Goal: Information Seeking & Learning: Learn about a topic

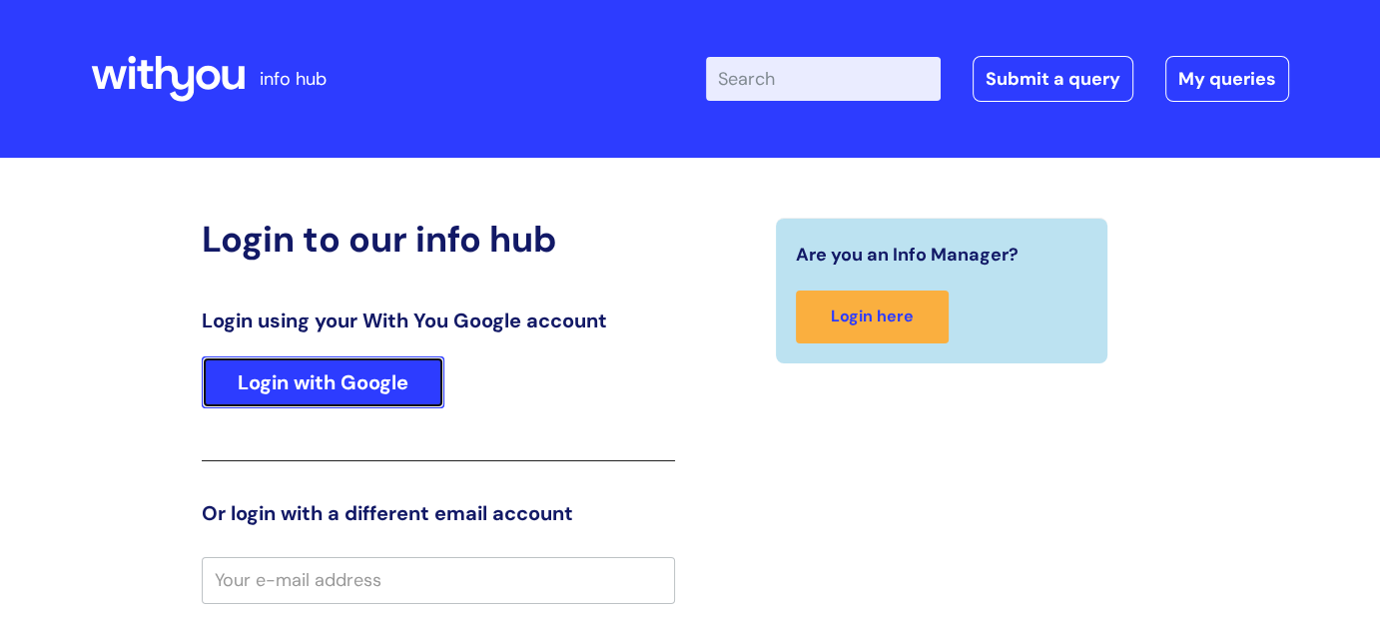
click at [370, 372] on link "Login with Google" at bounding box center [323, 383] width 243 height 52
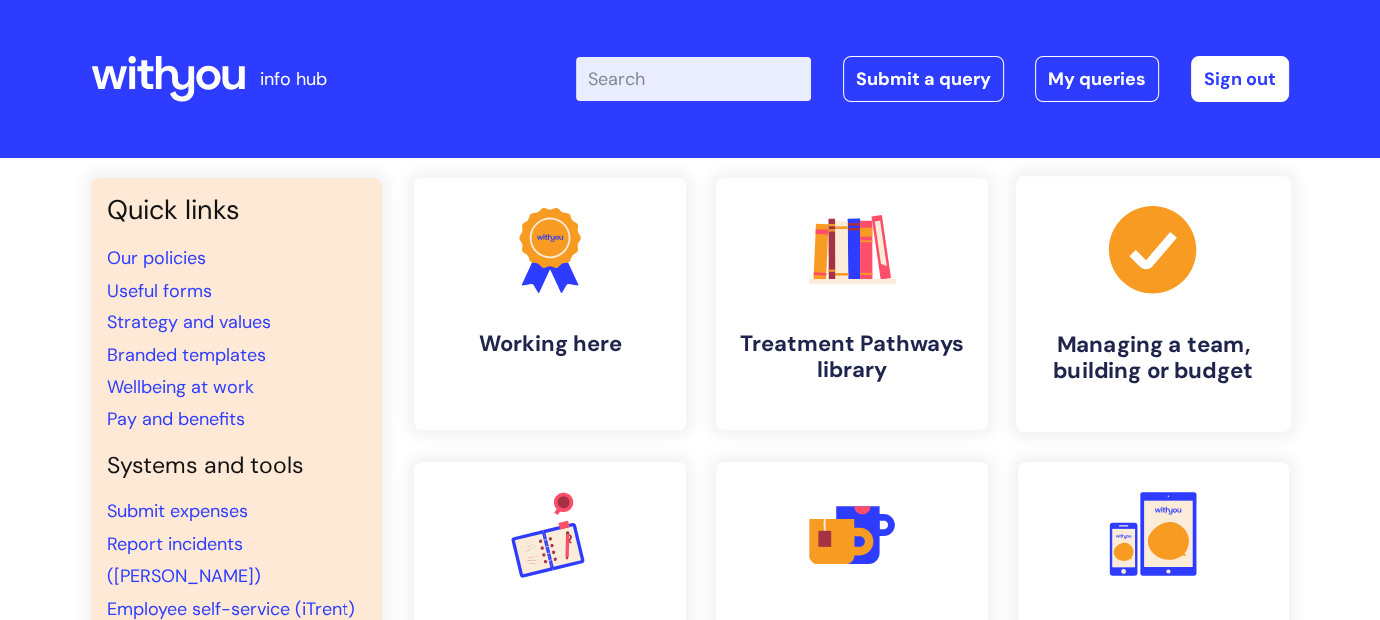
click at [1168, 260] on icon at bounding box center [1153, 249] width 87 height 87
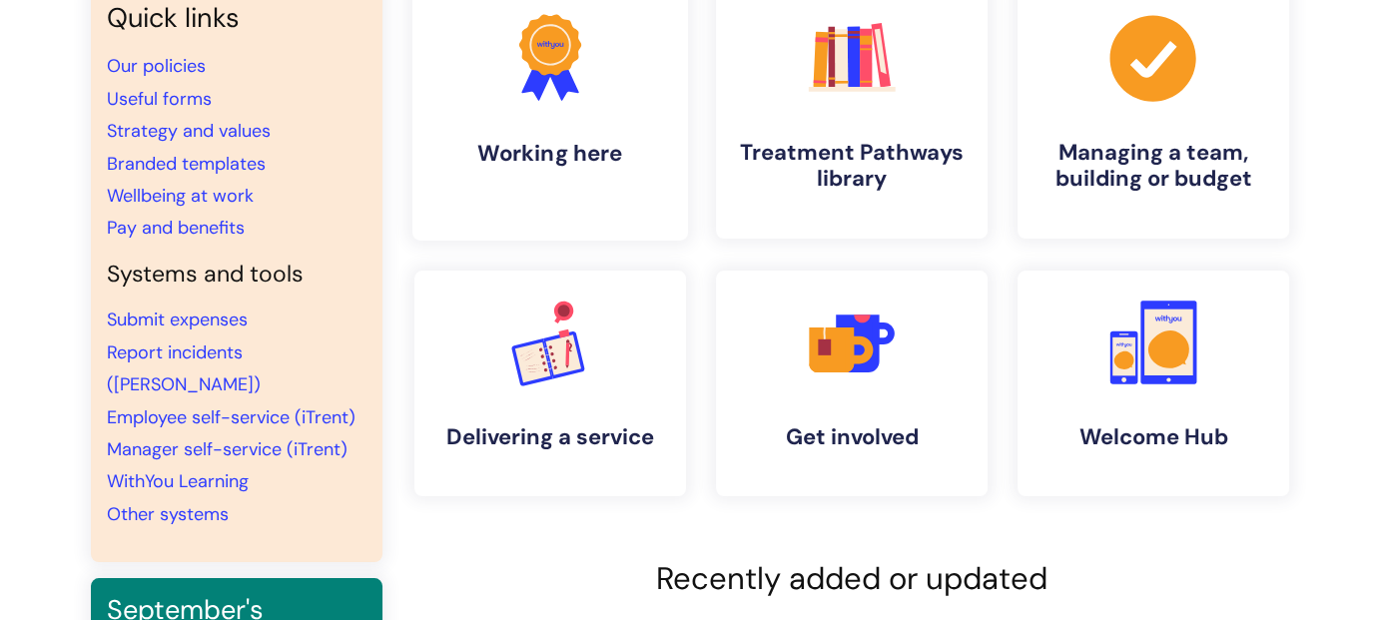
scroll to position [200, 0]
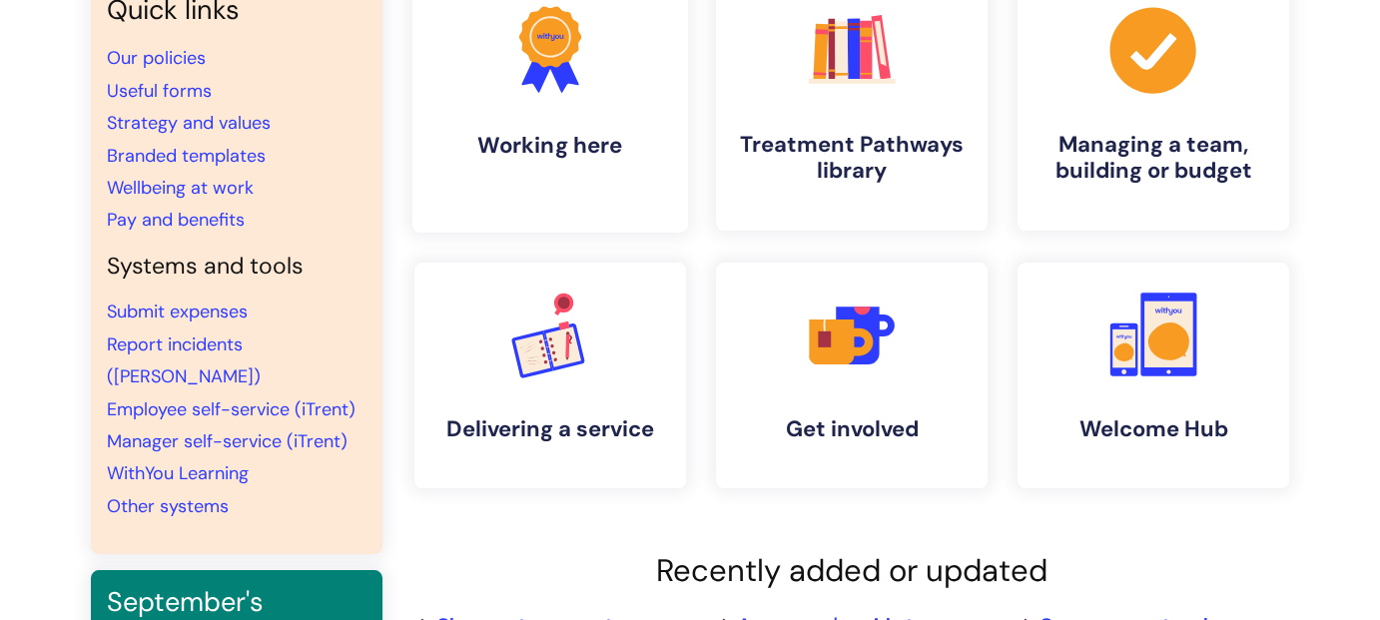
click at [529, 146] on h4 "Working here" at bounding box center [550, 145] width 244 height 27
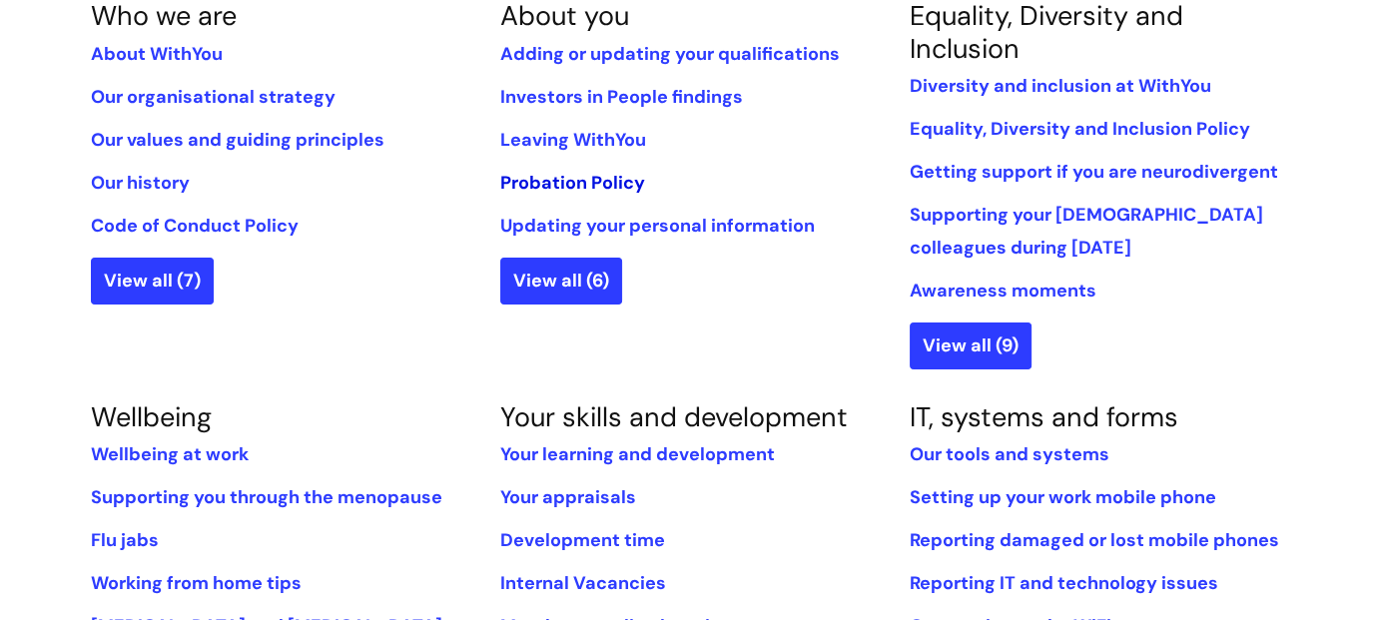
scroll to position [699, 0]
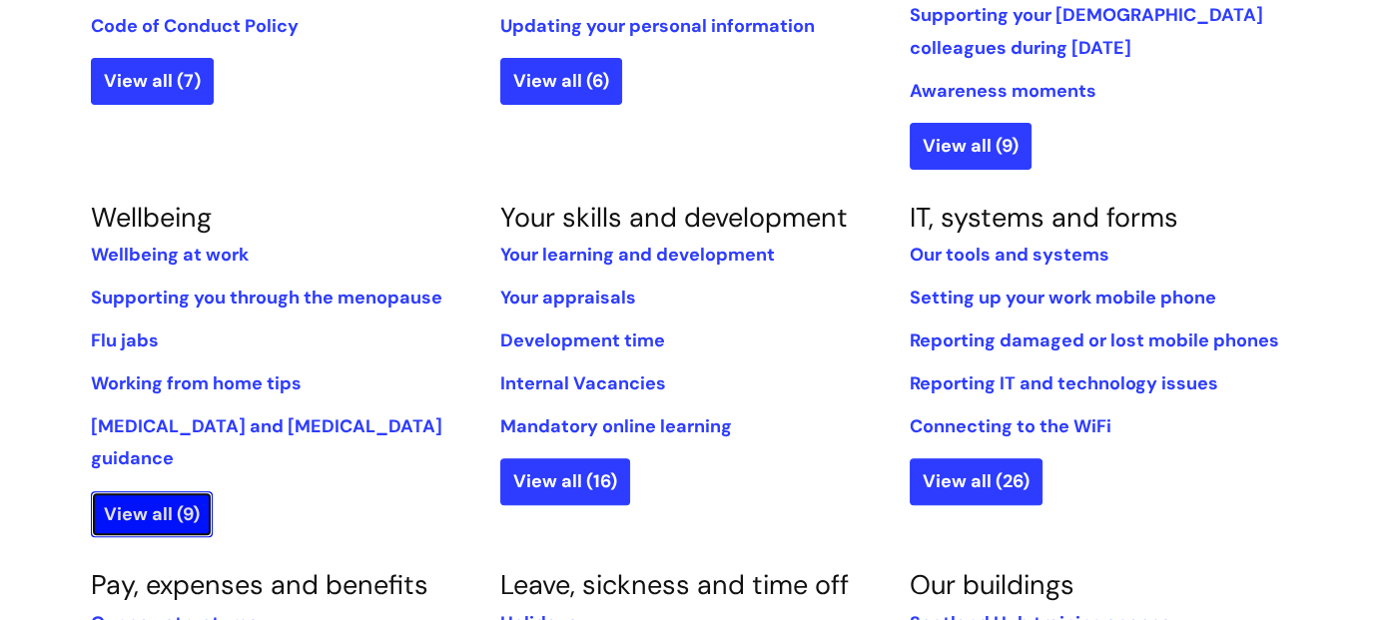
click at [187, 491] on link "View all (9)" at bounding box center [152, 514] width 122 height 46
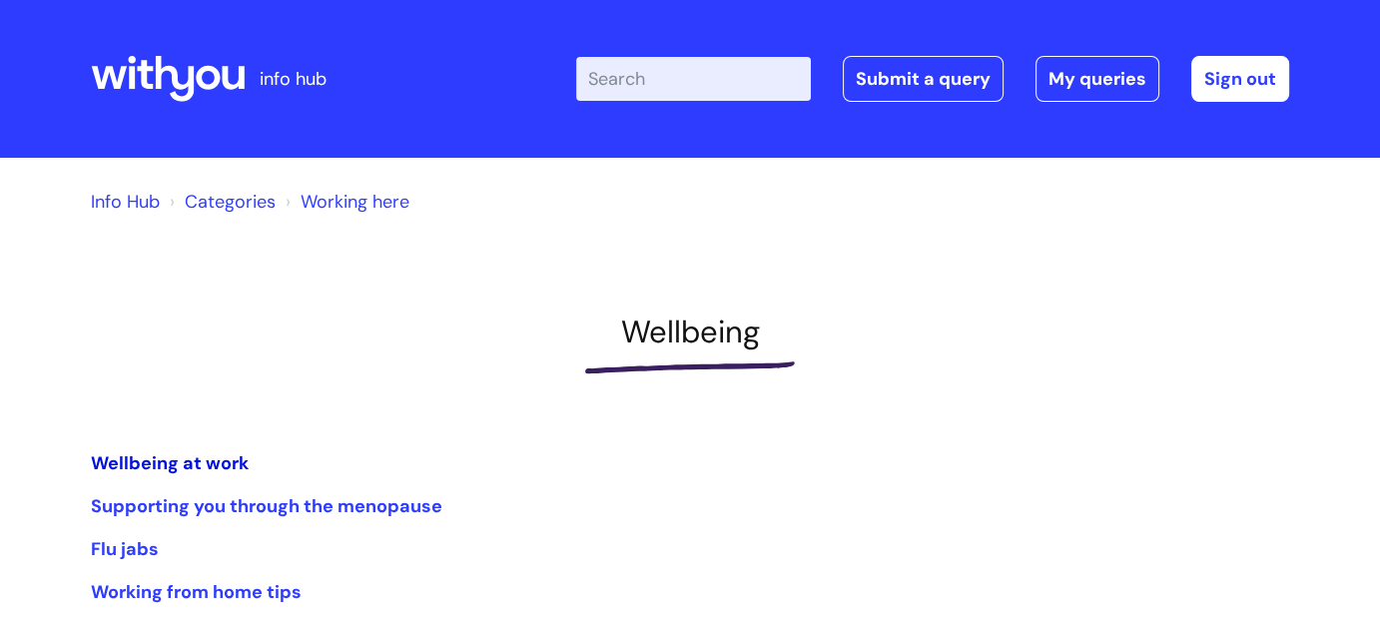
click at [193, 459] on link "Wellbeing at work" at bounding box center [170, 463] width 158 height 24
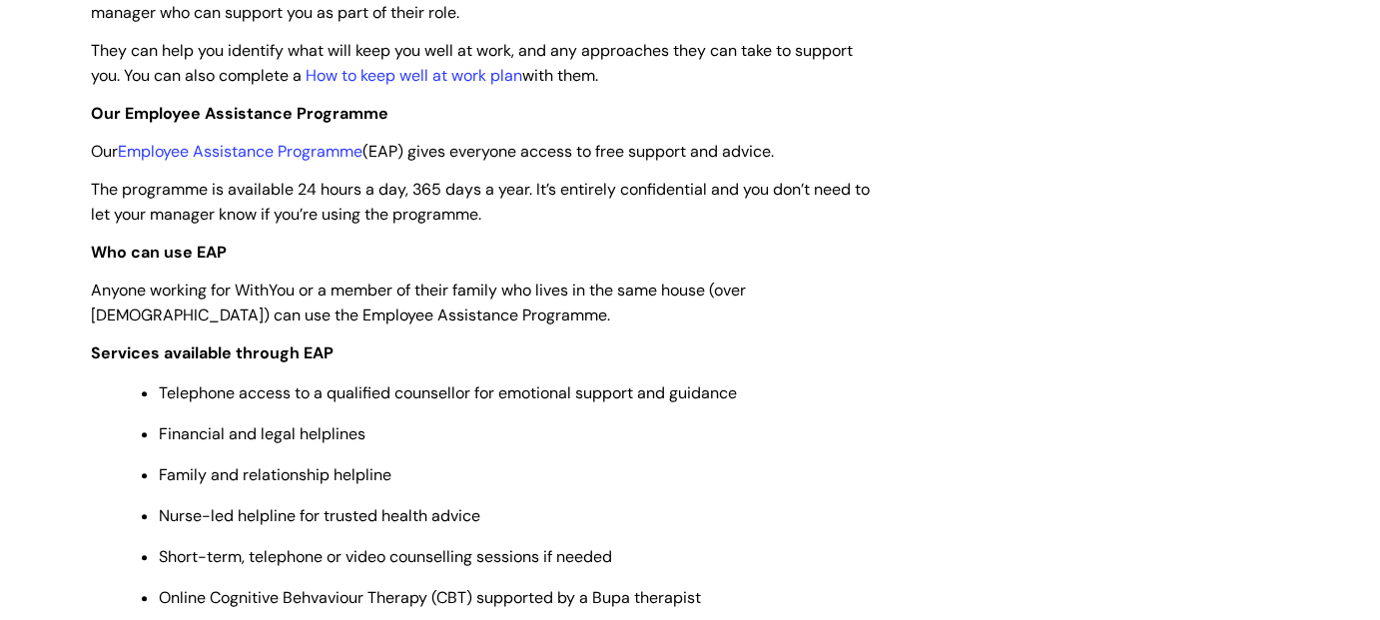
scroll to position [699, 0]
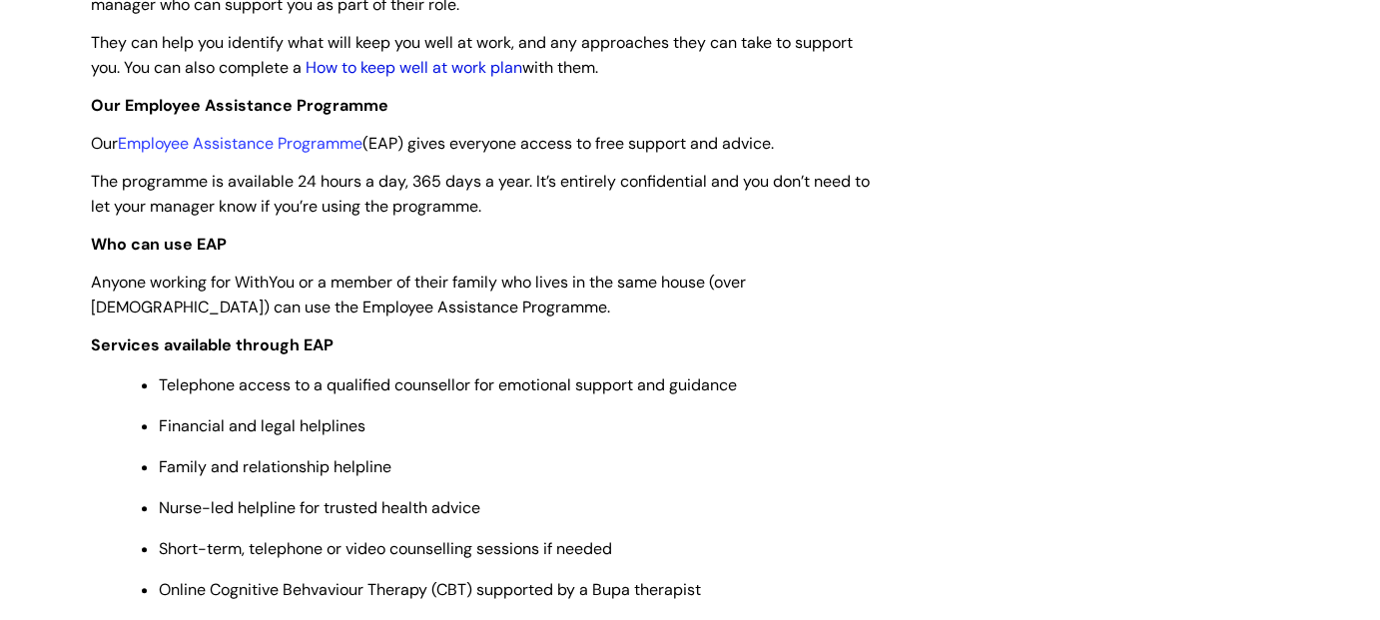
click at [431, 68] on link "How to keep well at work plan" at bounding box center [414, 67] width 217 height 21
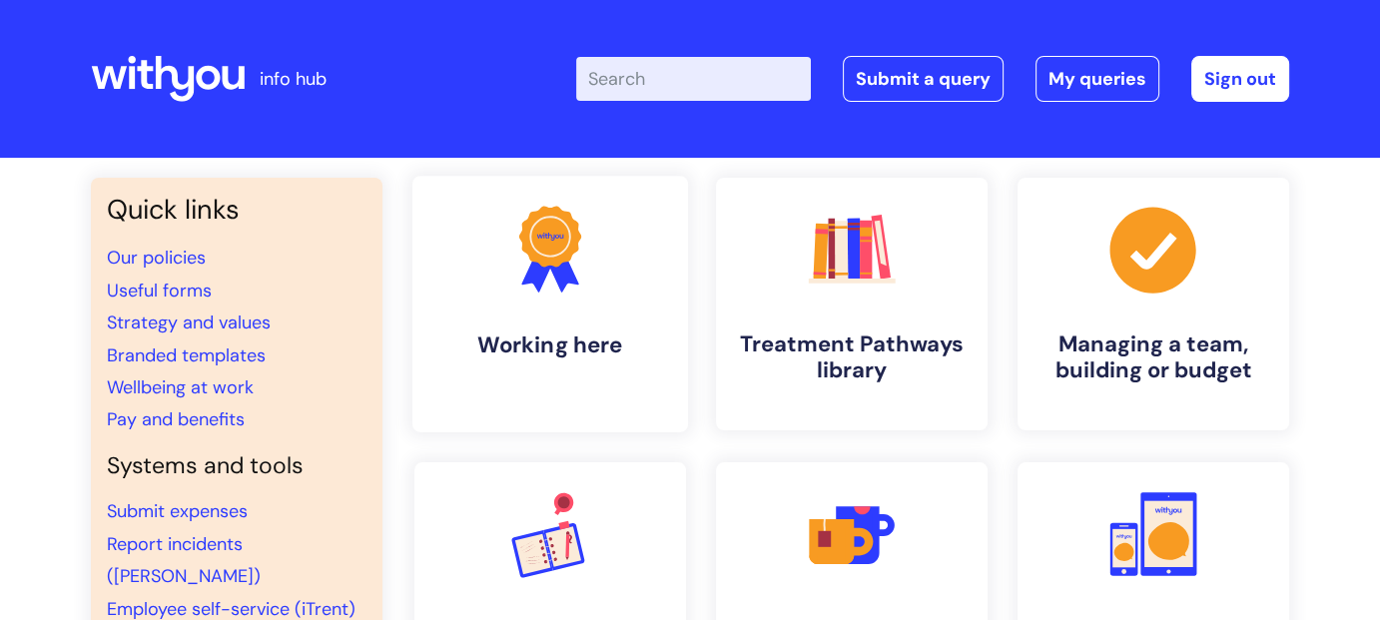
click at [553, 308] on link ".cls-1{fill:#f89b22;}.cls-1,.cls-2,.cls-3{stroke-width:0px;}.cls-2{fill:#2d3cff…" at bounding box center [550, 304] width 276 height 257
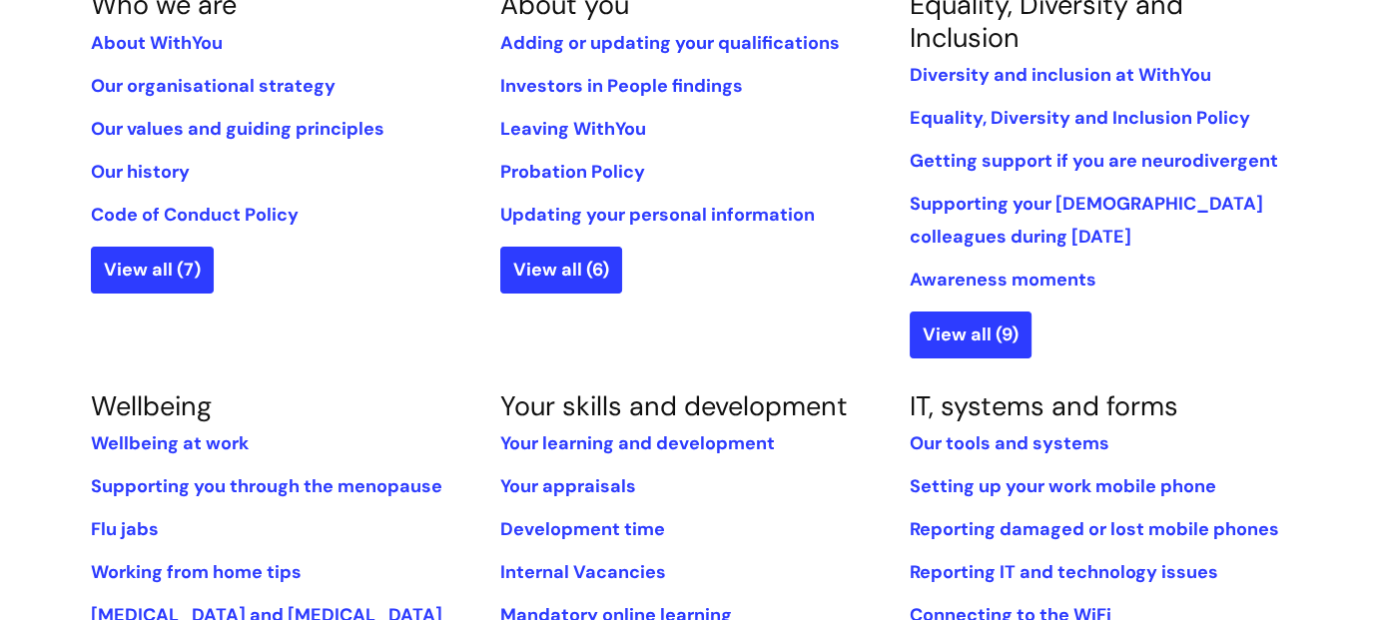
scroll to position [599, 0]
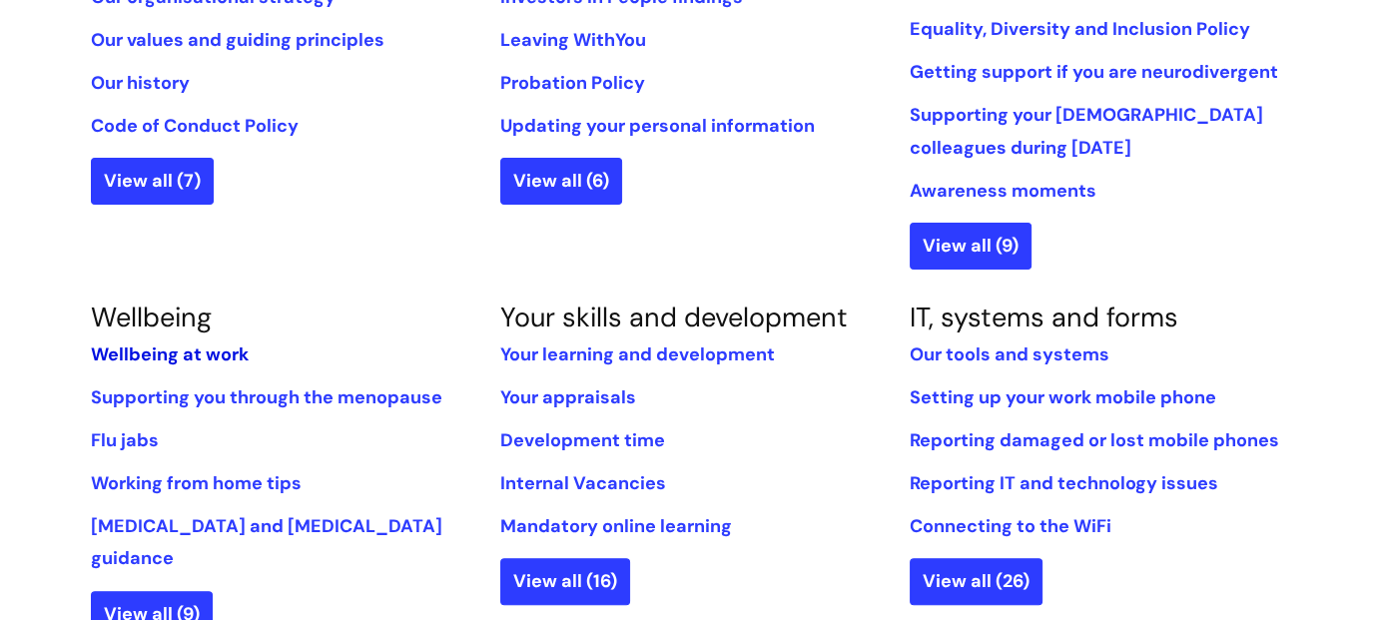
click at [226, 348] on link "Wellbeing at work" at bounding box center [170, 355] width 158 height 24
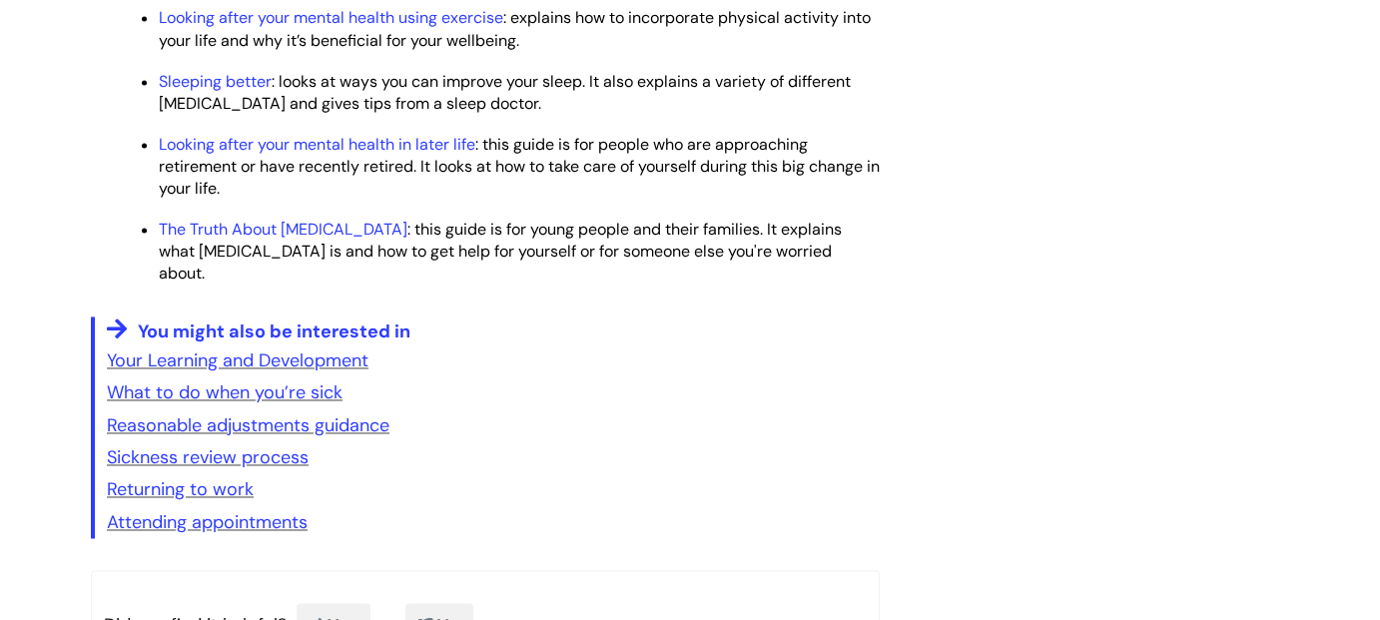
scroll to position [3296, 0]
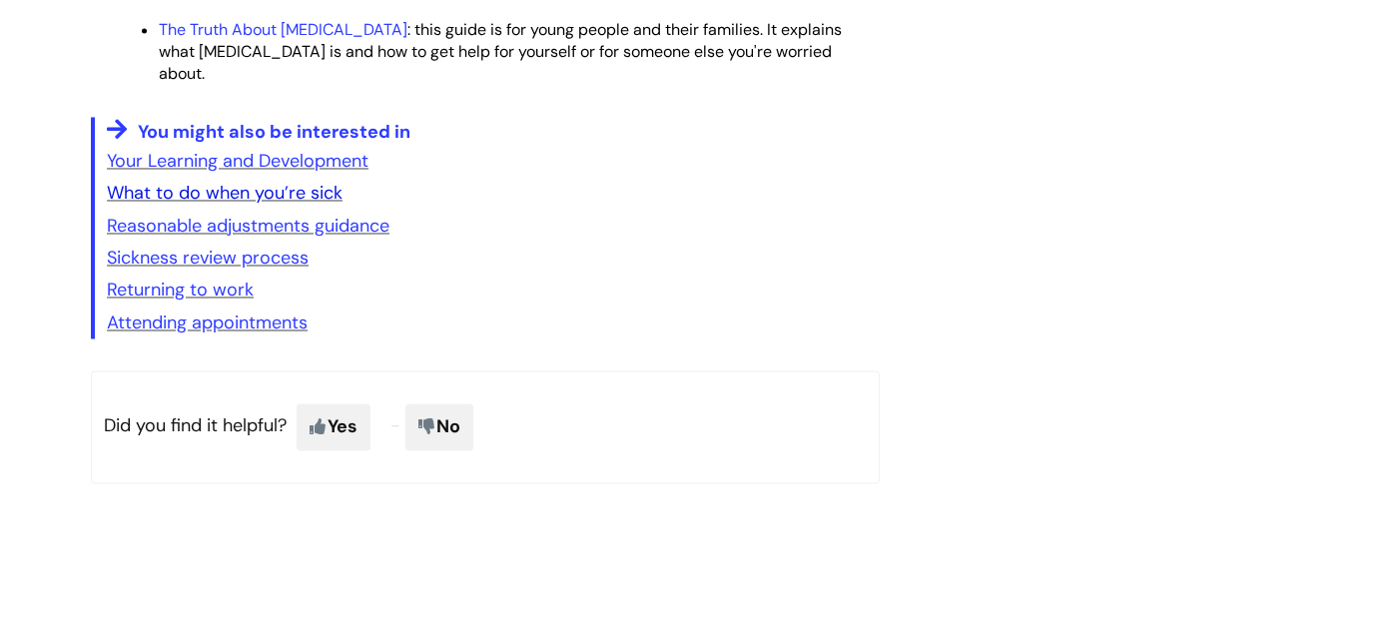
click at [288, 205] on link "What to do when you’re sick" at bounding box center [225, 193] width 236 height 24
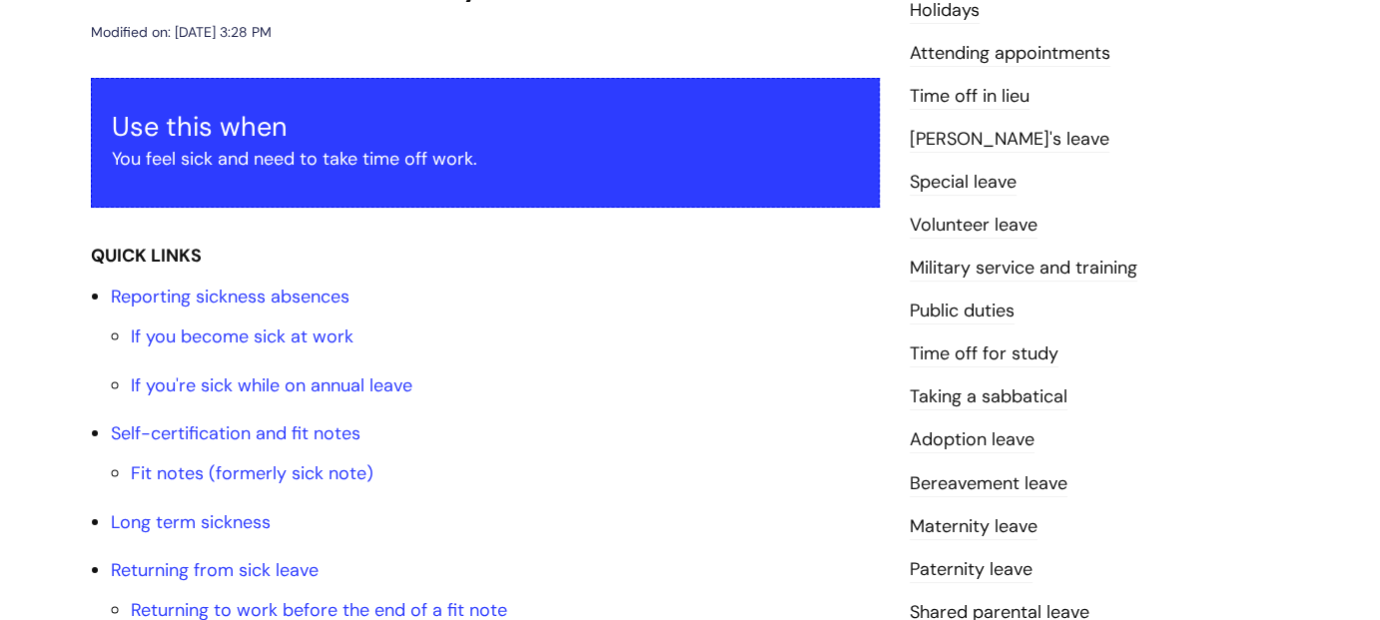
scroll to position [400, 0]
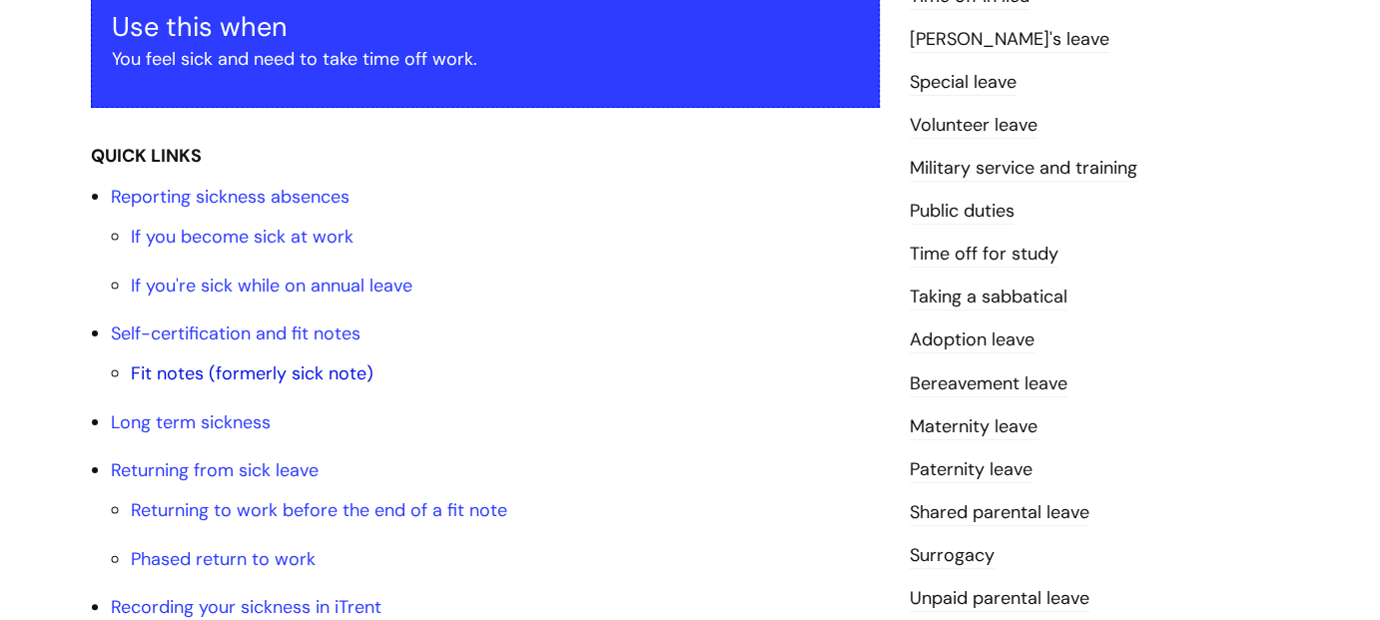
click at [192, 374] on link "Fit notes (formerly sick note)" at bounding box center [252, 374] width 243 height 24
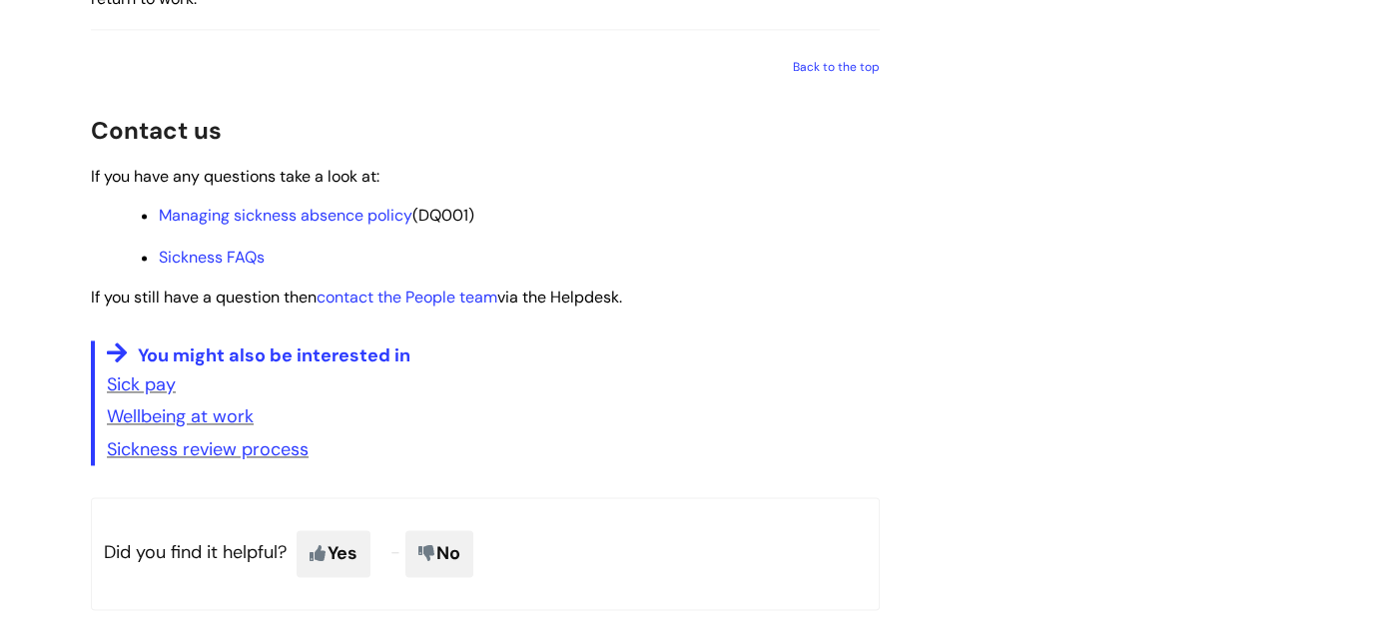
scroll to position [2921, 0]
click at [135, 396] on link "Sick pay" at bounding box center [141, 384] width 69 height 24
